Goal: Transaction & Acquisition: Download file/media

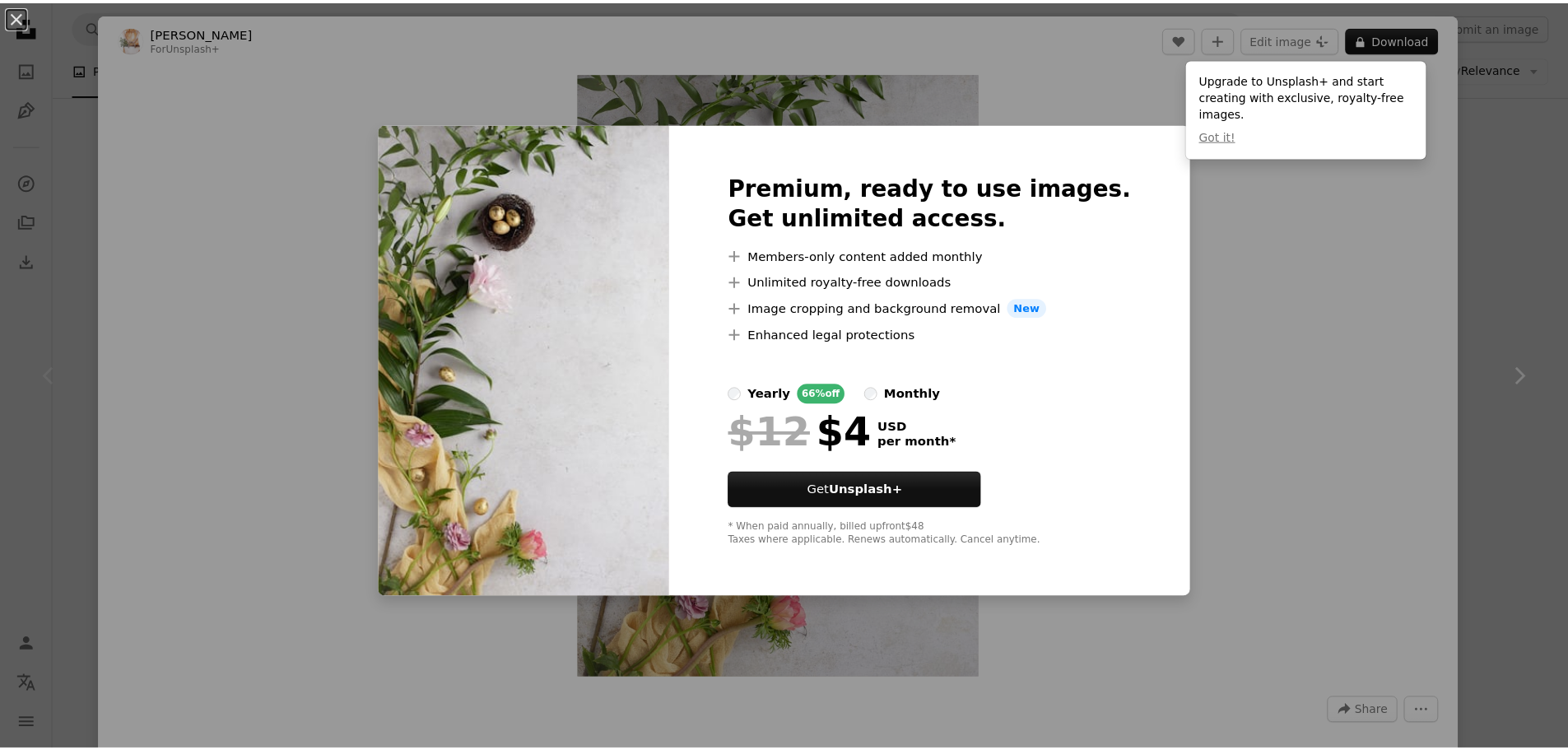
scroll to position [82, 0]
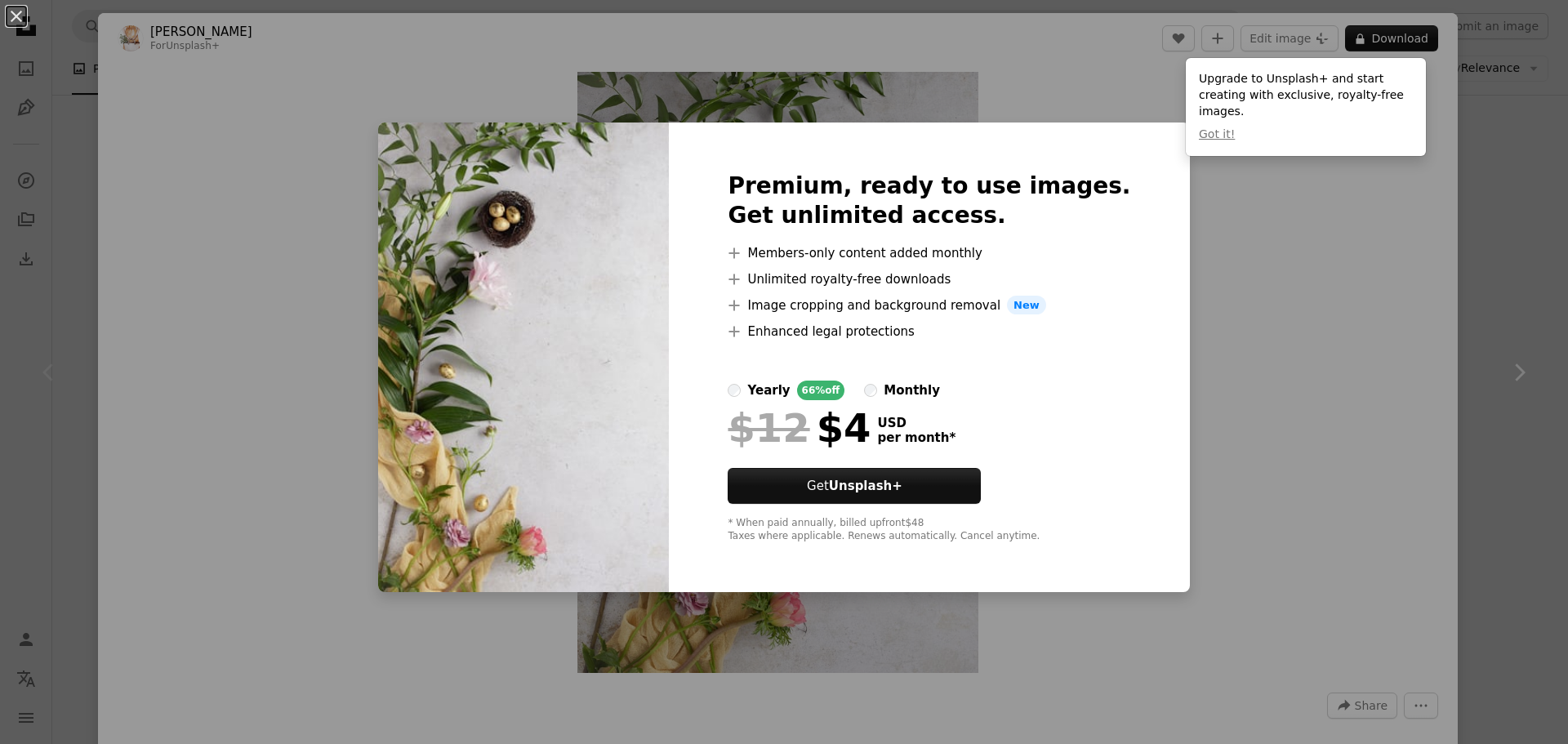
click at [1058, 103] on div "An X shape Premium, ready to use images. Get unlimited access. A plus sign Memb…" at bounding box center [784, 372] width 1568 height 744
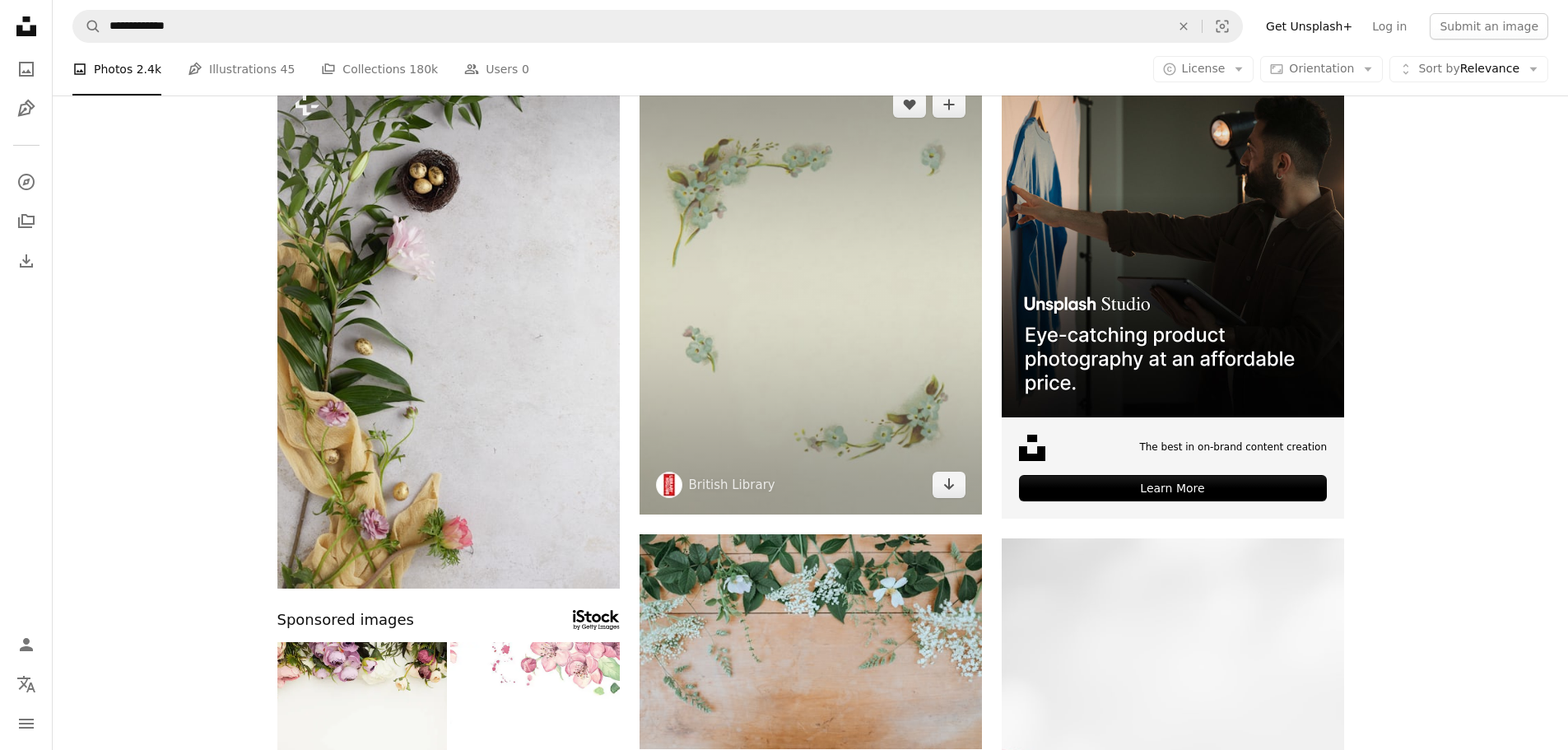
scroll to position [165, 0]
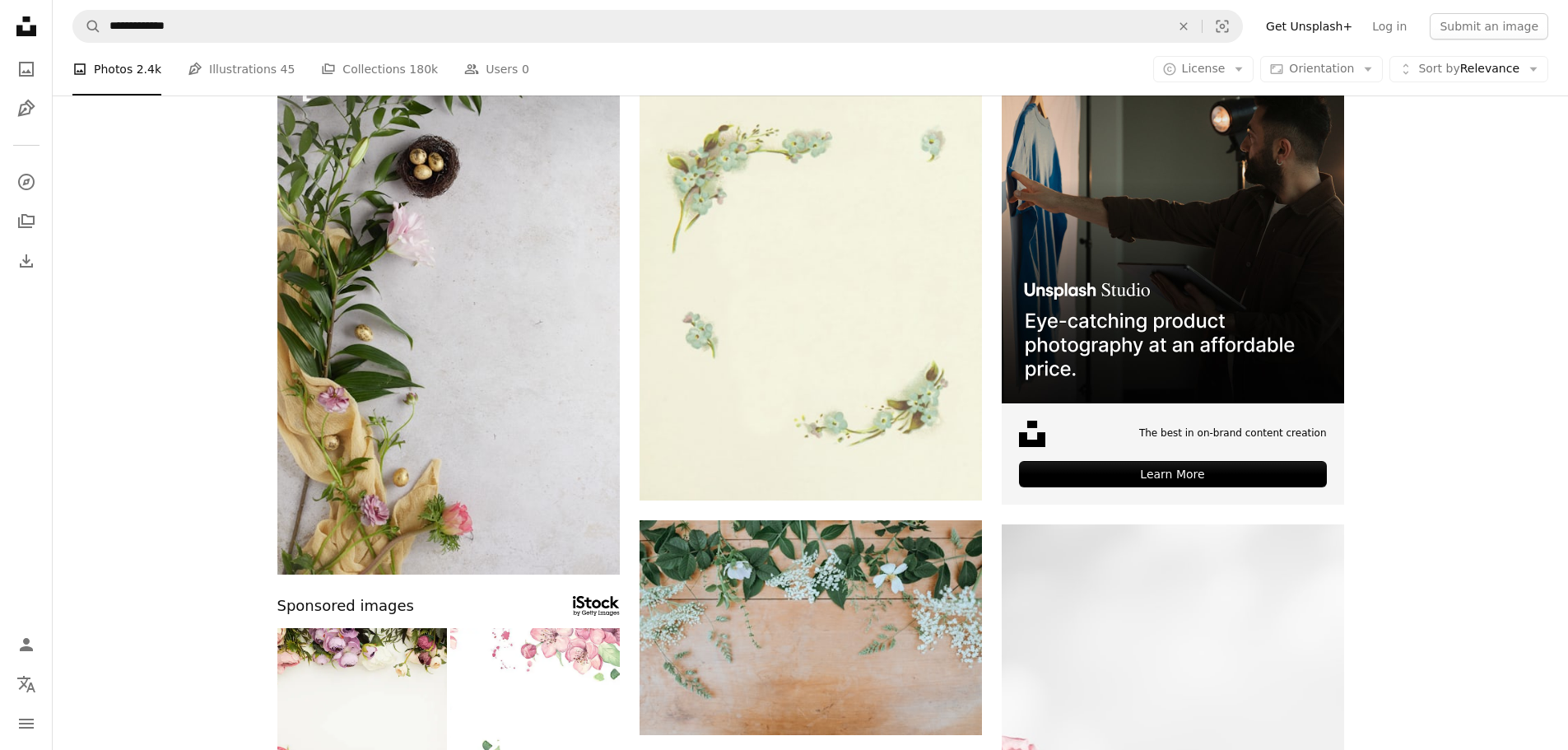
drag, startPoint x: 832, startPoint y: 358, endPoint x: 1542, endPoint y: 516, distance: 727.4
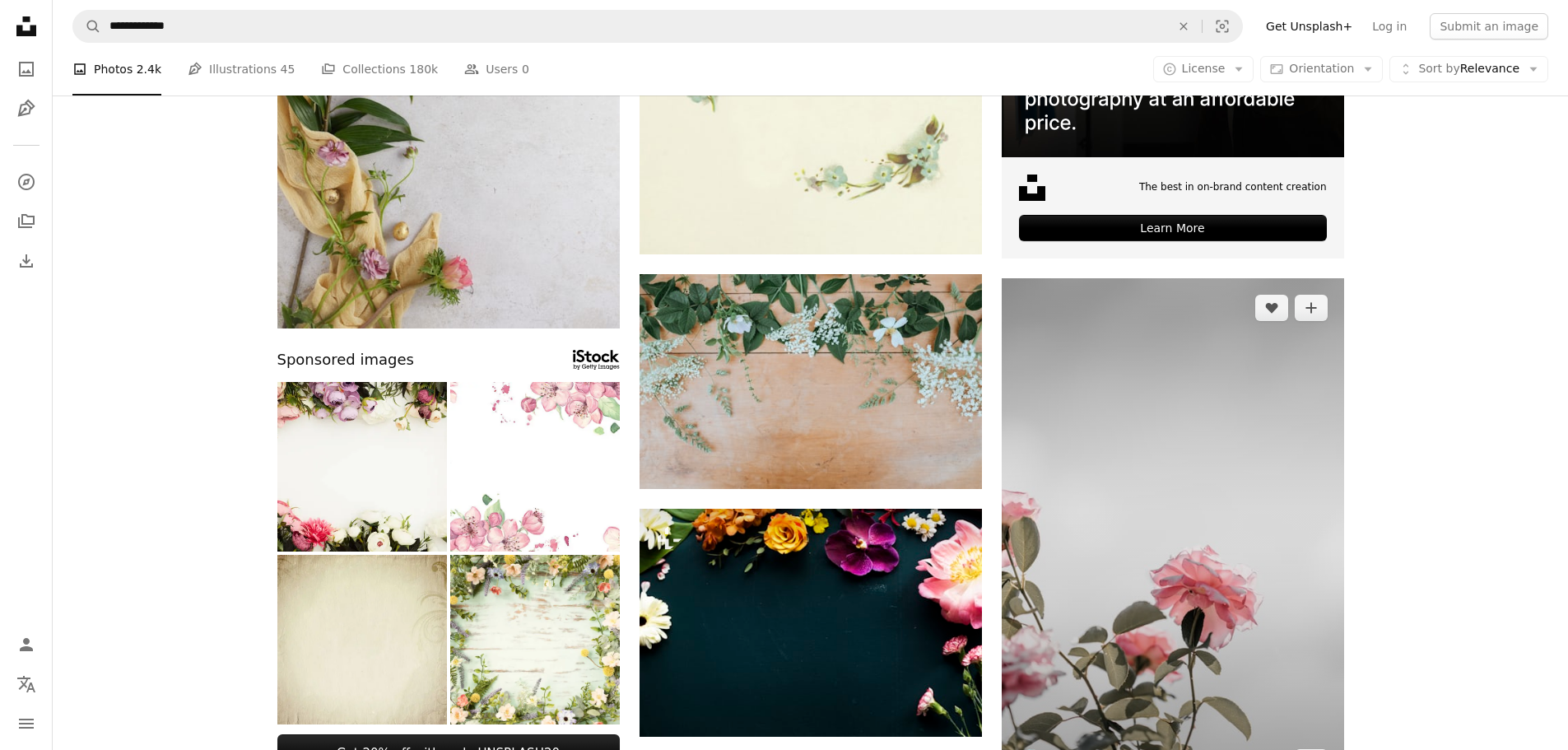
scroll to position [412, 0]
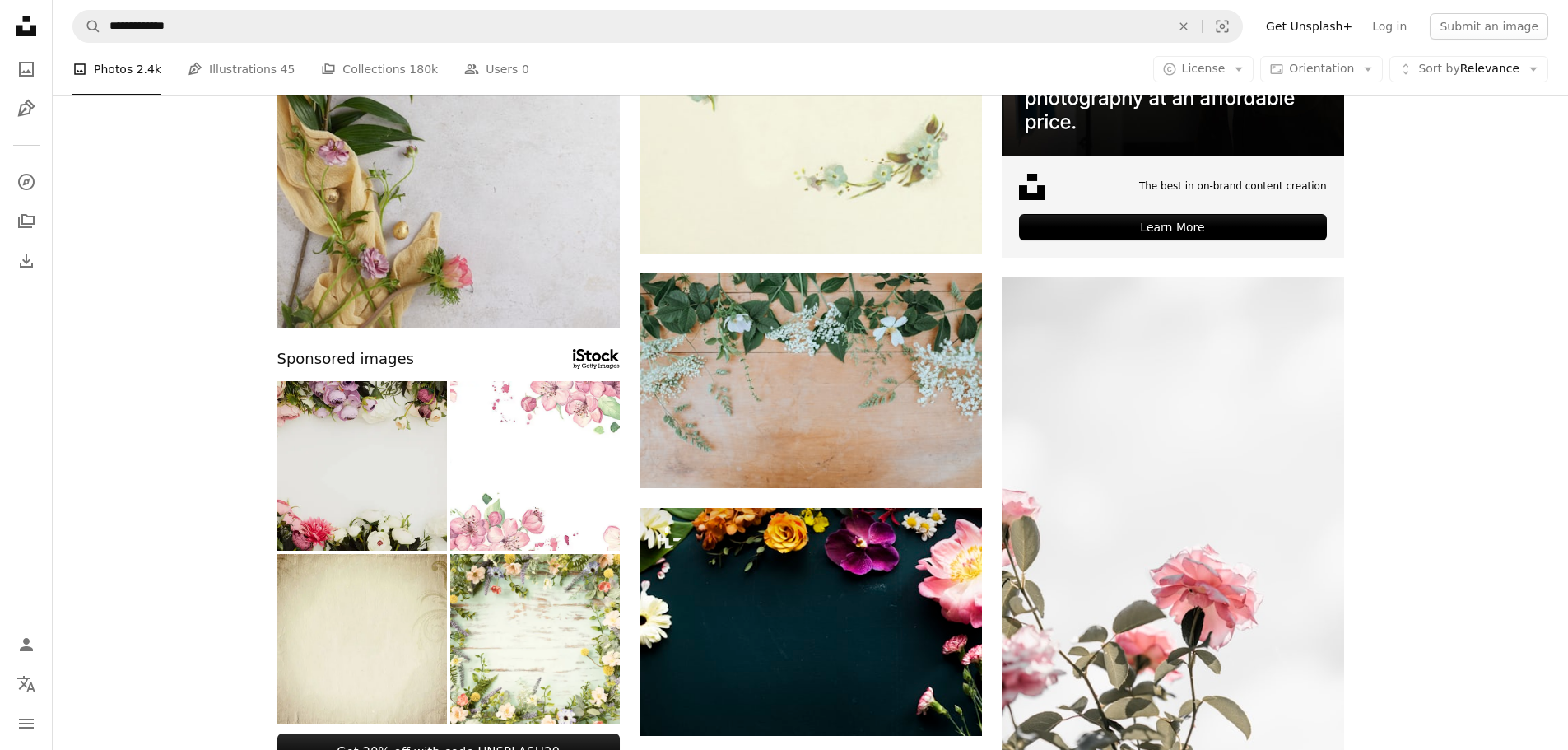
click at [325, 482] on img at bounding box center [363, 466] width 170 height 170
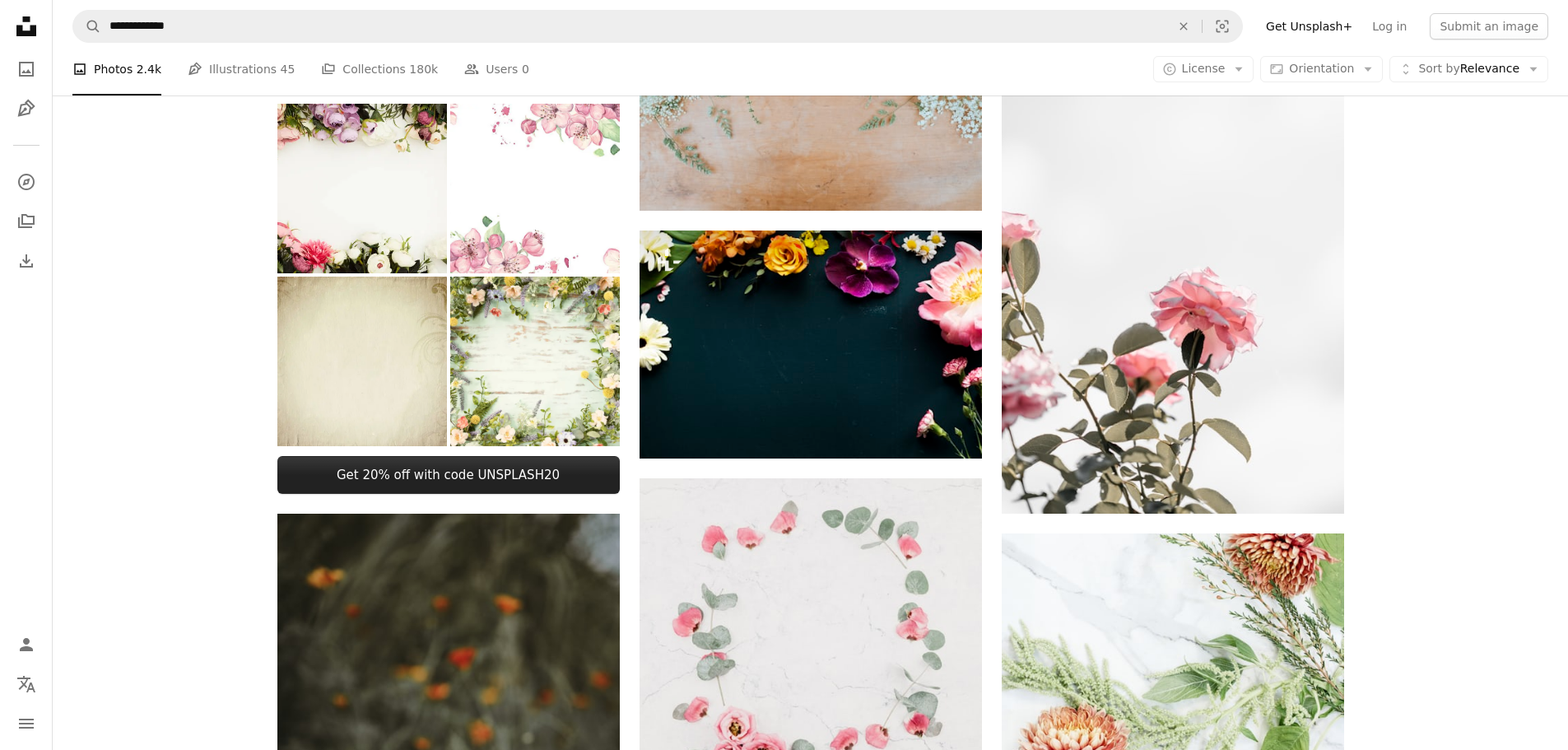
scroll to position [988, 0]
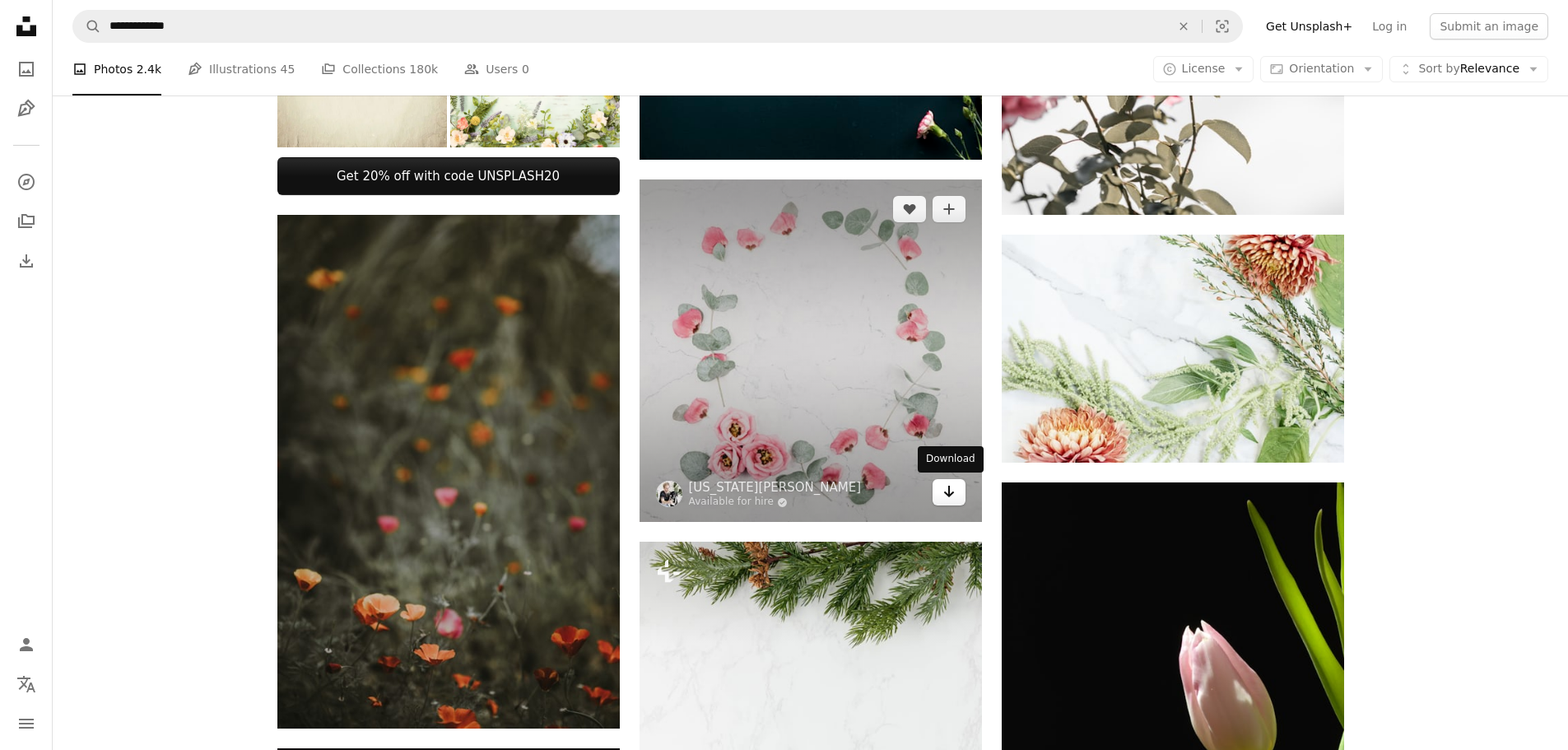
click at [950, 498] on icon "Arrow pointing down" at bounding box center [950, 492] width 14 height 20
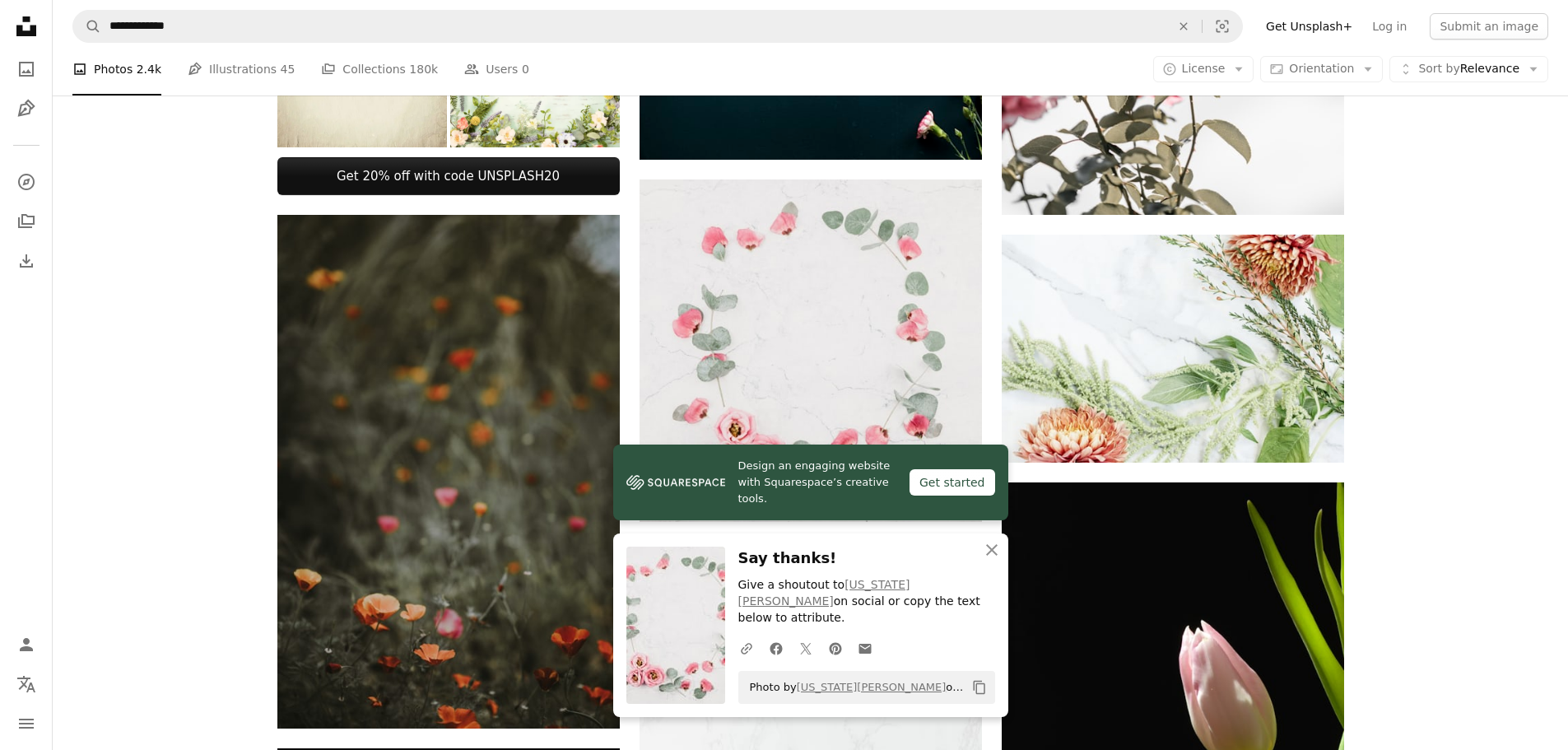
click at [1563, 503] on div "Plus sign for Unsplash+ A heart A plus sign [PERSON_NAME] For Unsplash+ A lock …" at bounding box center [810, 608] width 1515 height 2741
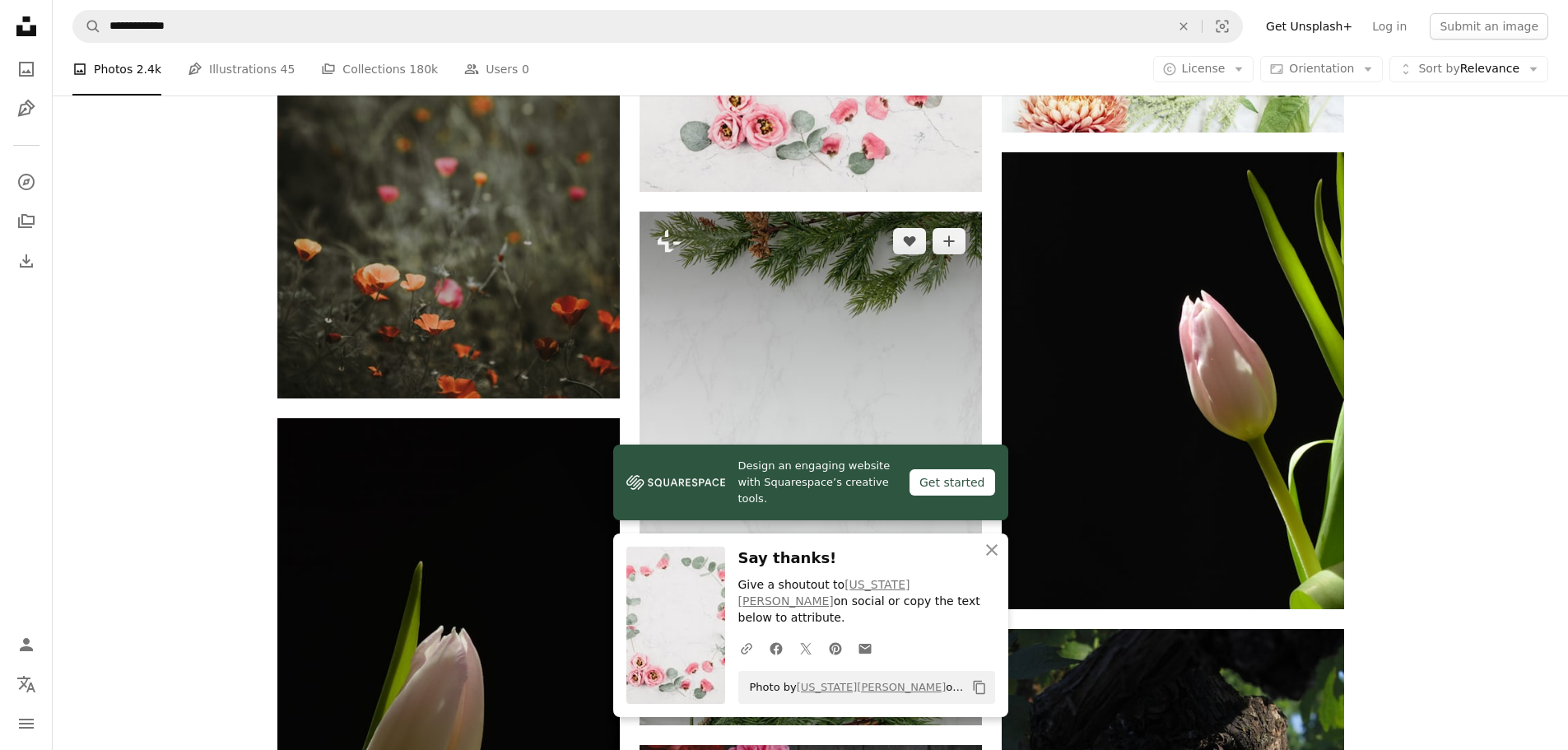
scroll to position [1318, 0]
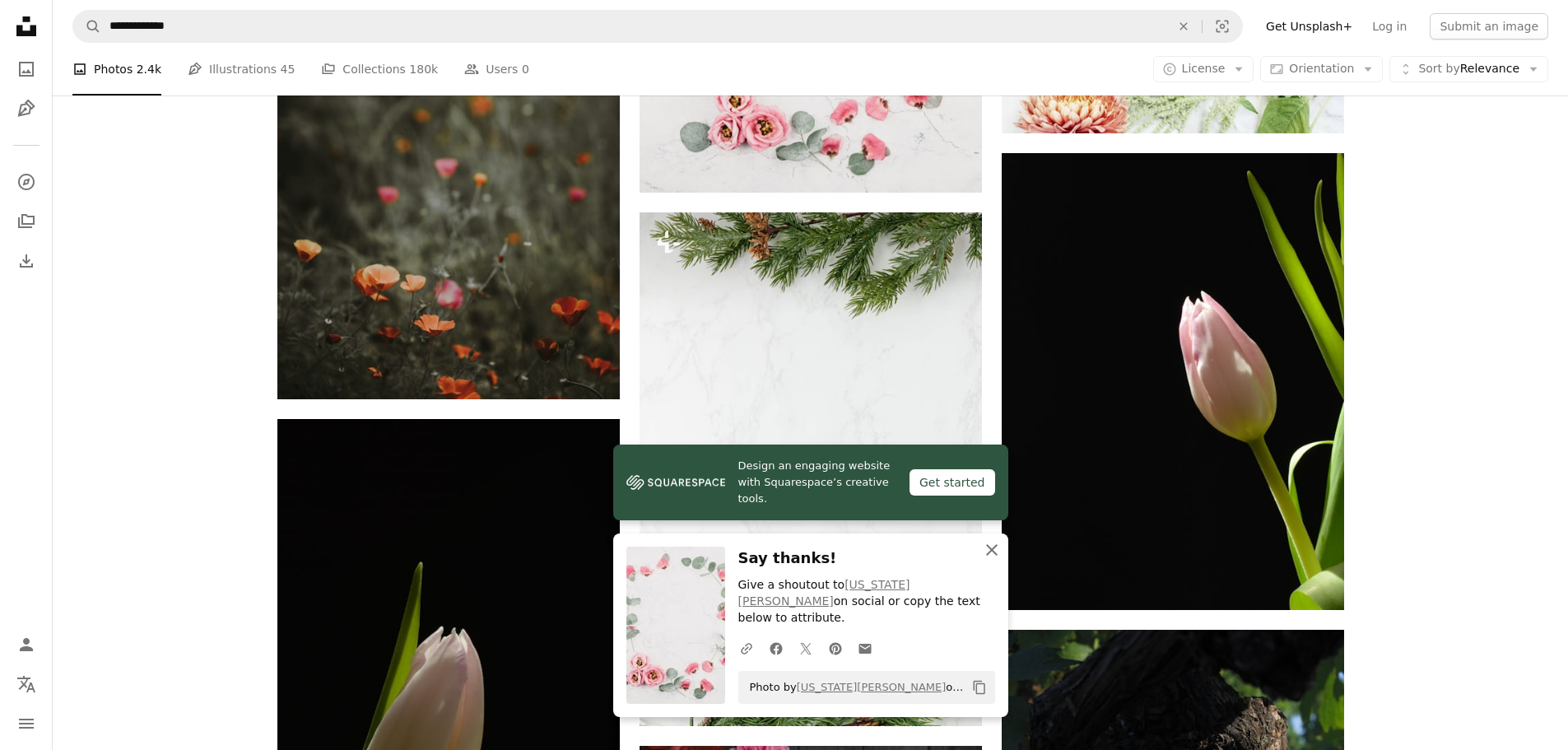
click at [990, 560] on icon "An X shape" at bounding box center [992, 550] width 20 height 20
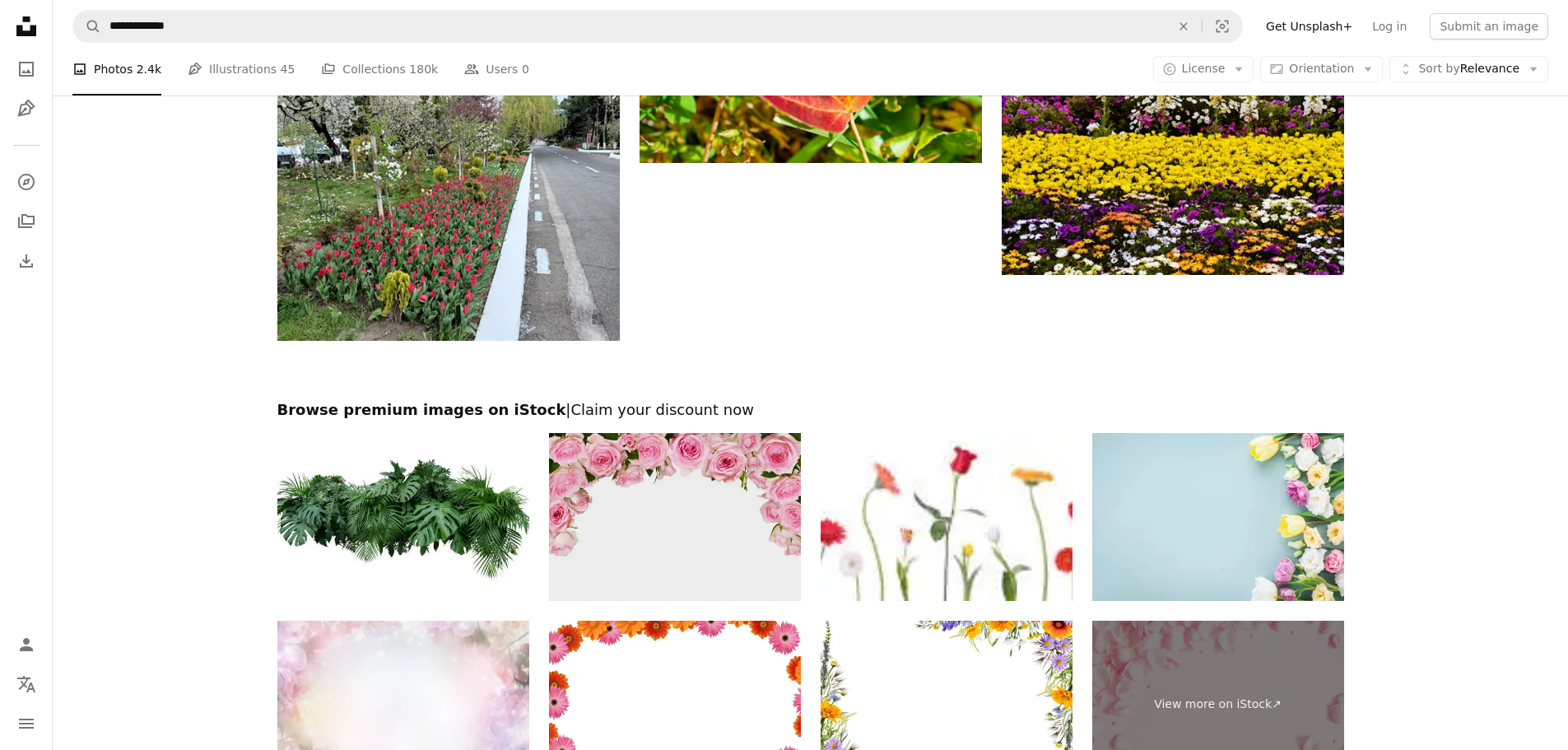
scroll to position [2800, 0]
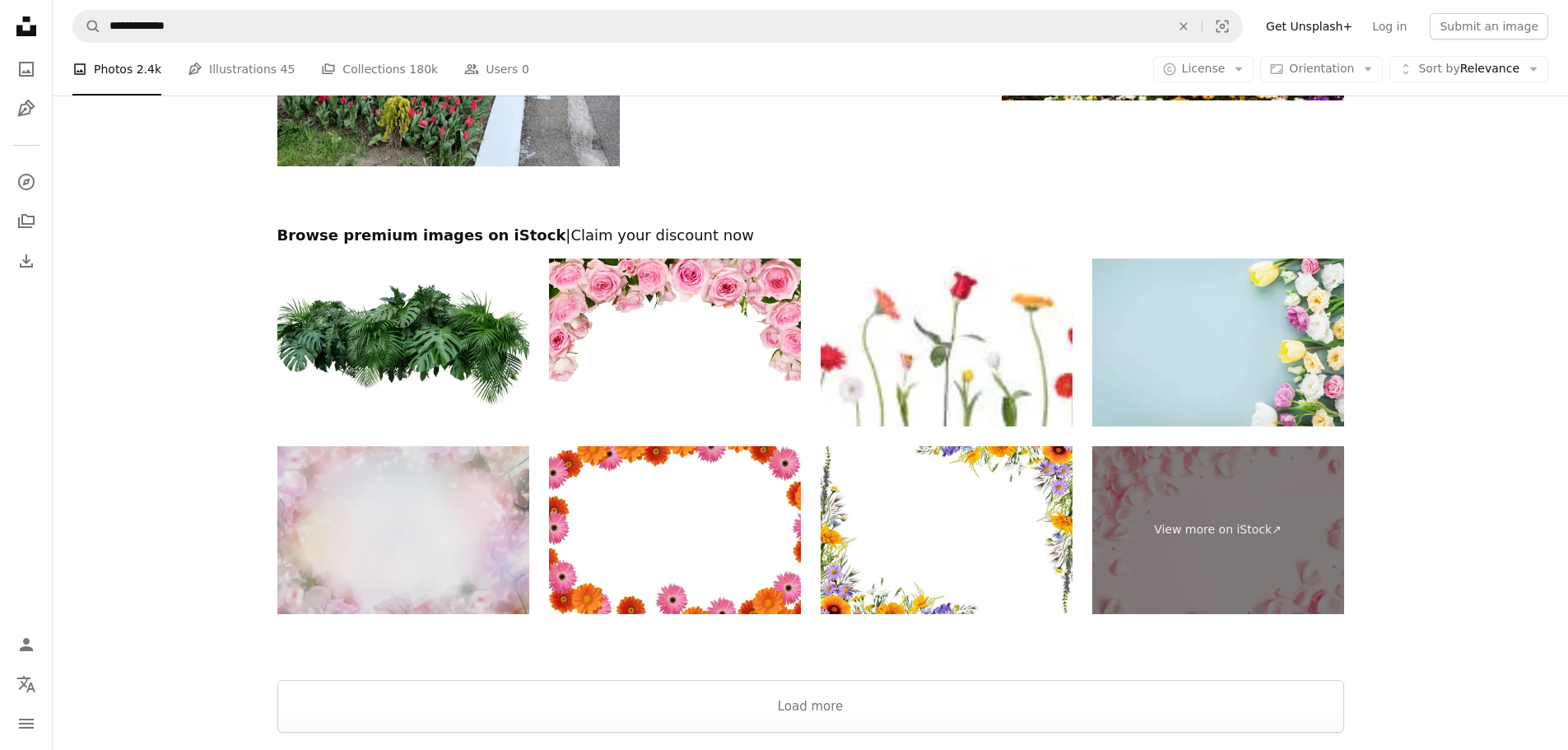
click at [409, 534] on img at bounding box center [404, 531] width 252 height 168
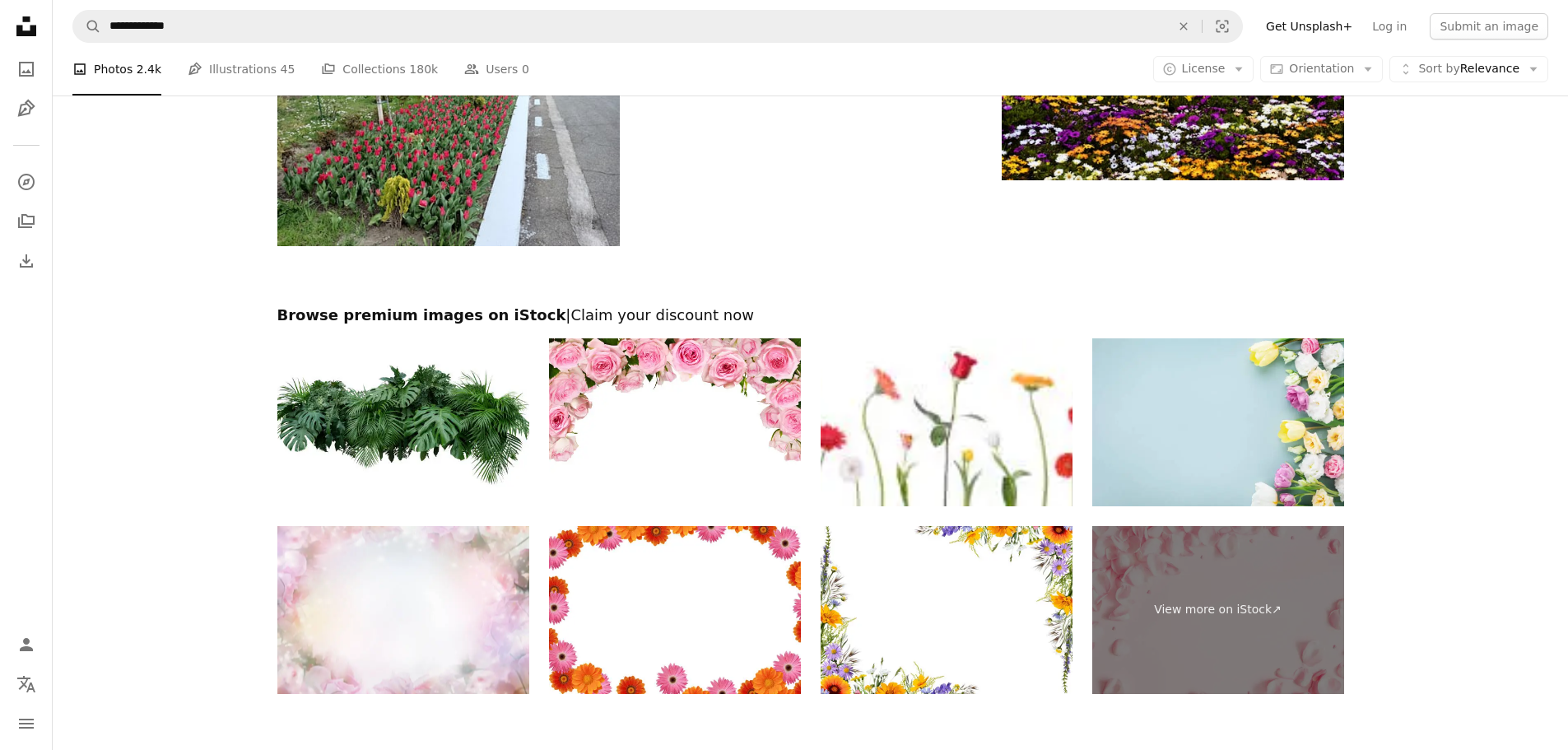
scroll to position [2717, 0]
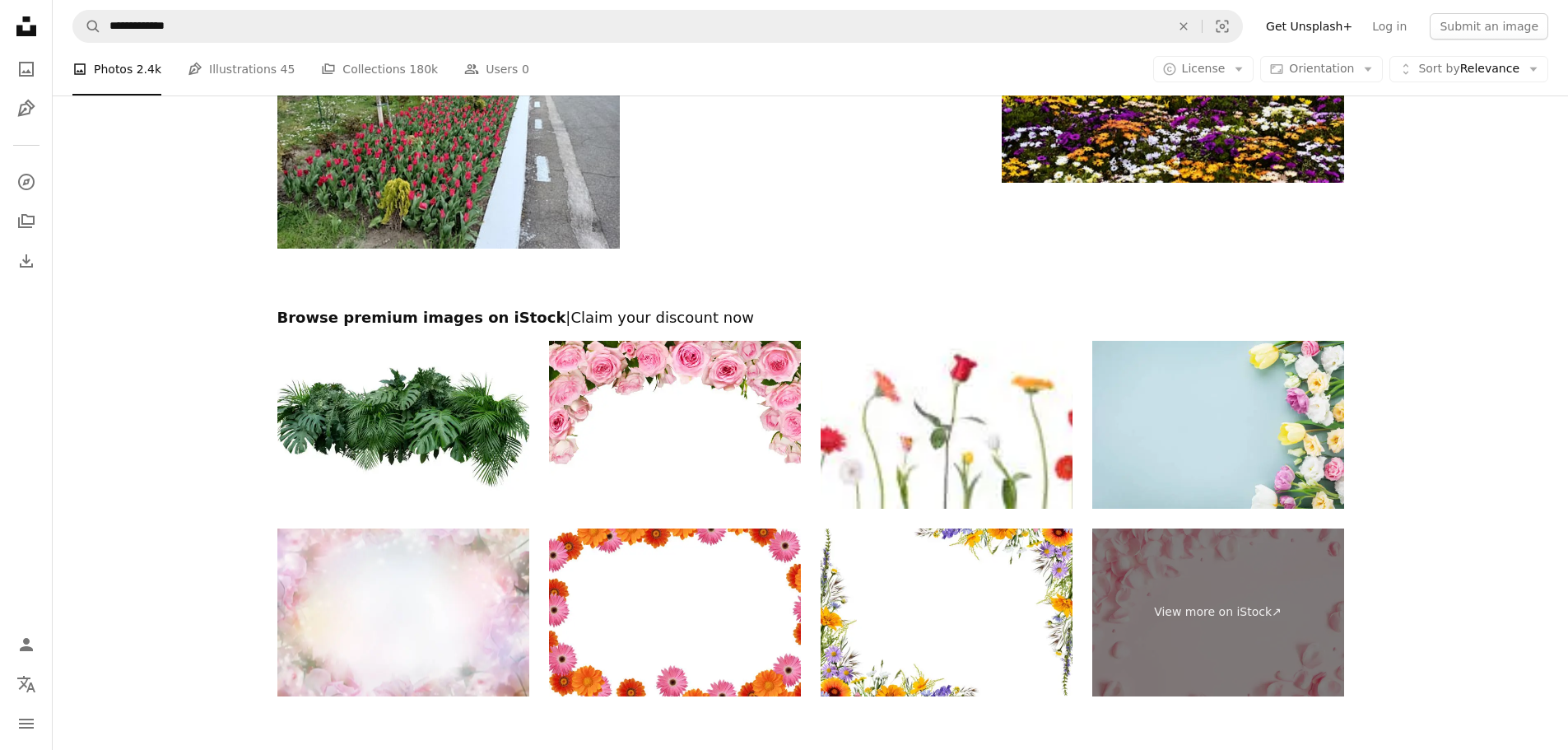
click at [715, 327] on h2 "Browse premium images on iStock | Claim your discount now" at bounding box center [811, 318] width 1067 height 20
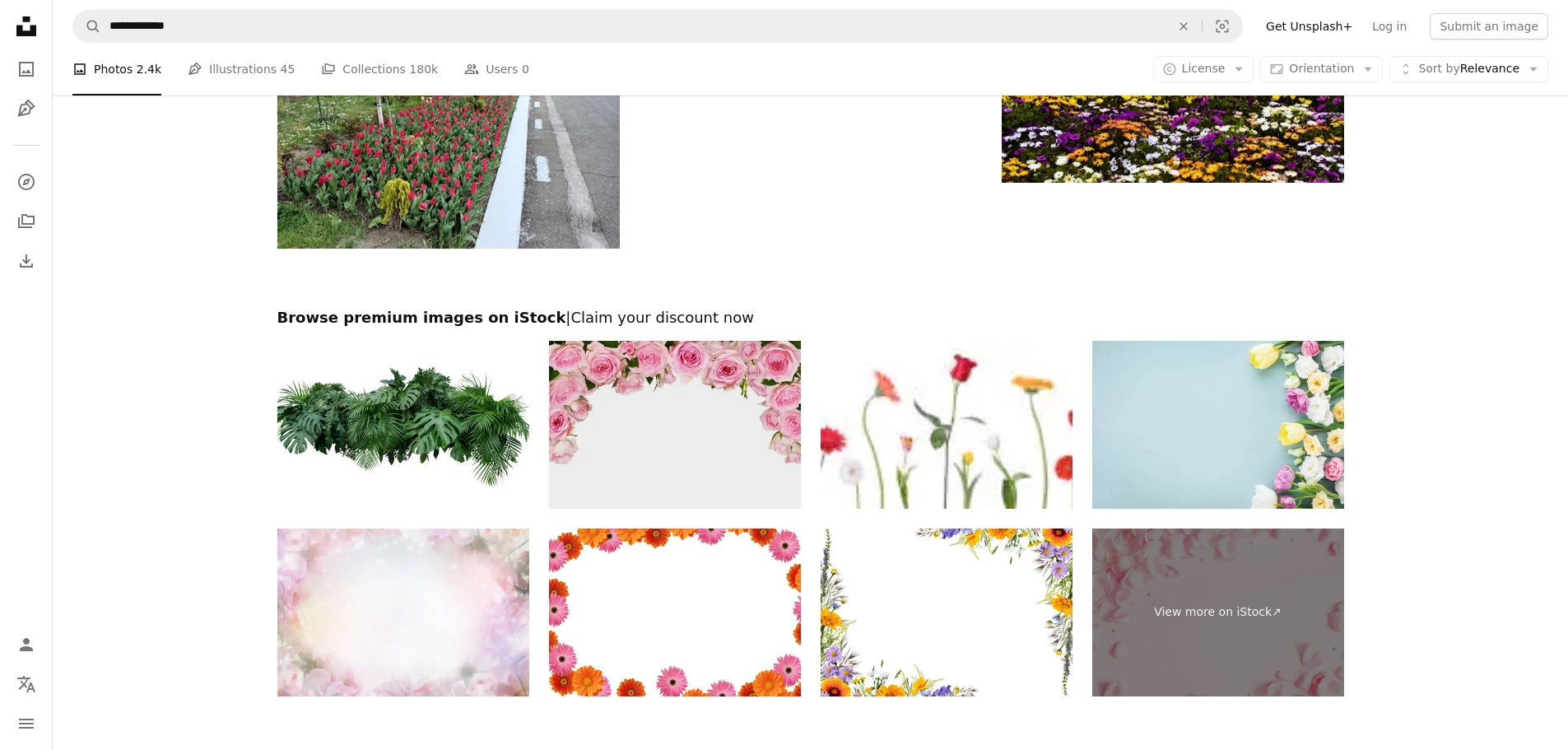
click at [716, 367] on img at bounding box center [675, 425] width 252 height 168
